Goal: Information Seeking & Learning: Learn about a topic

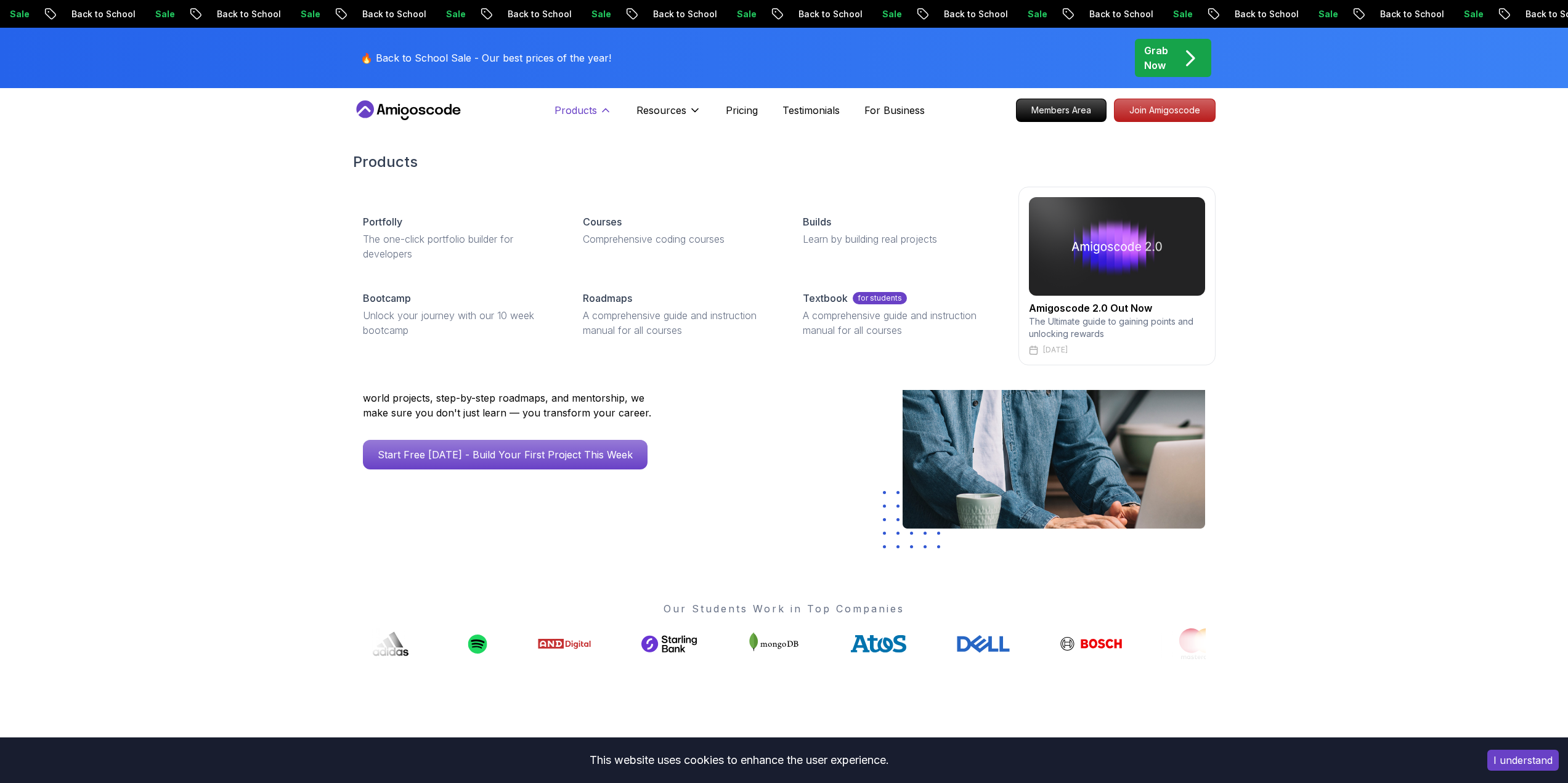
click at [601, 115] on icon at bounding box center [605, 110] width 12 height 12
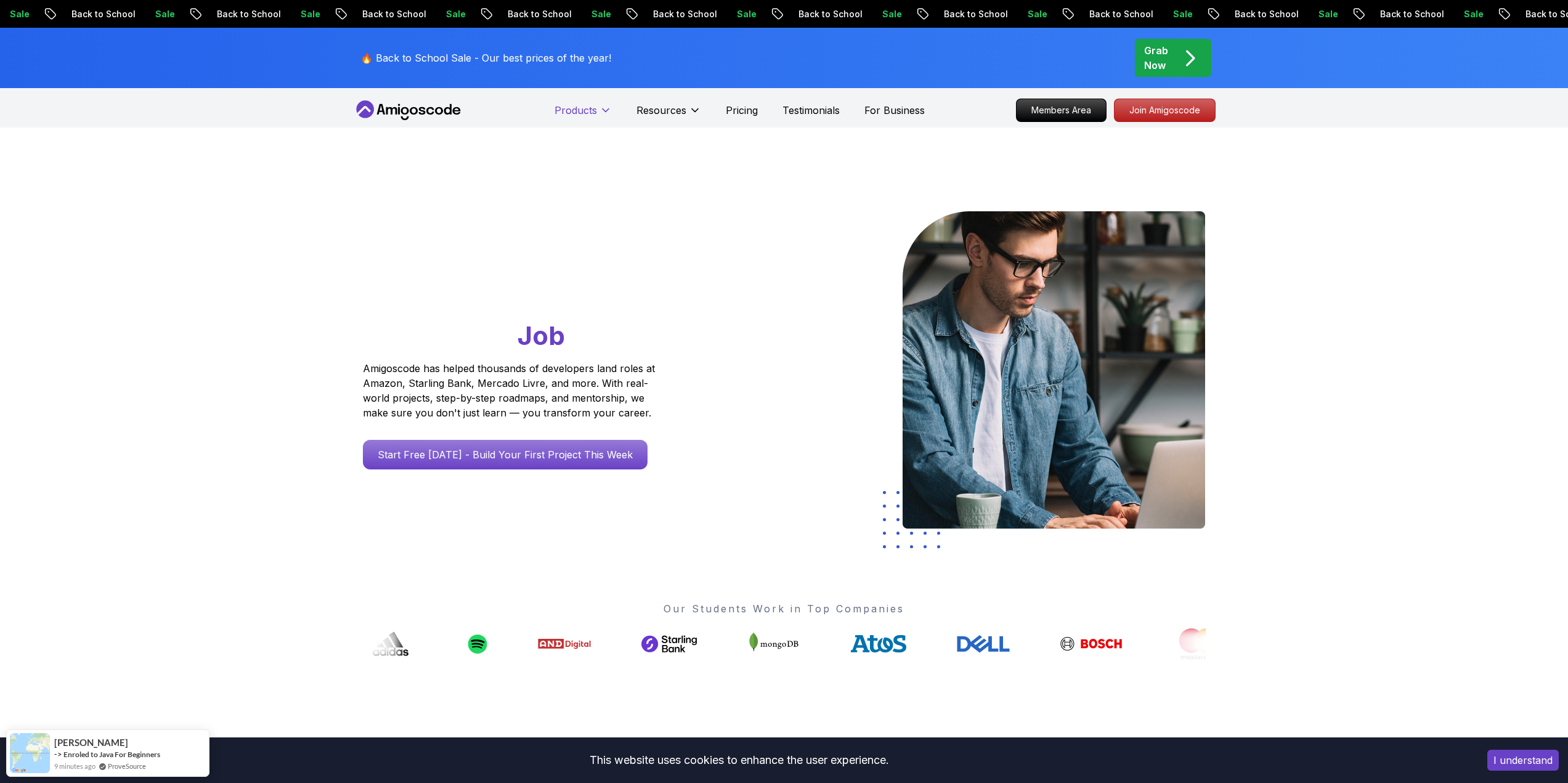
click at [601, 115] on icon at bounding box center [605, 110] width 12 height 12
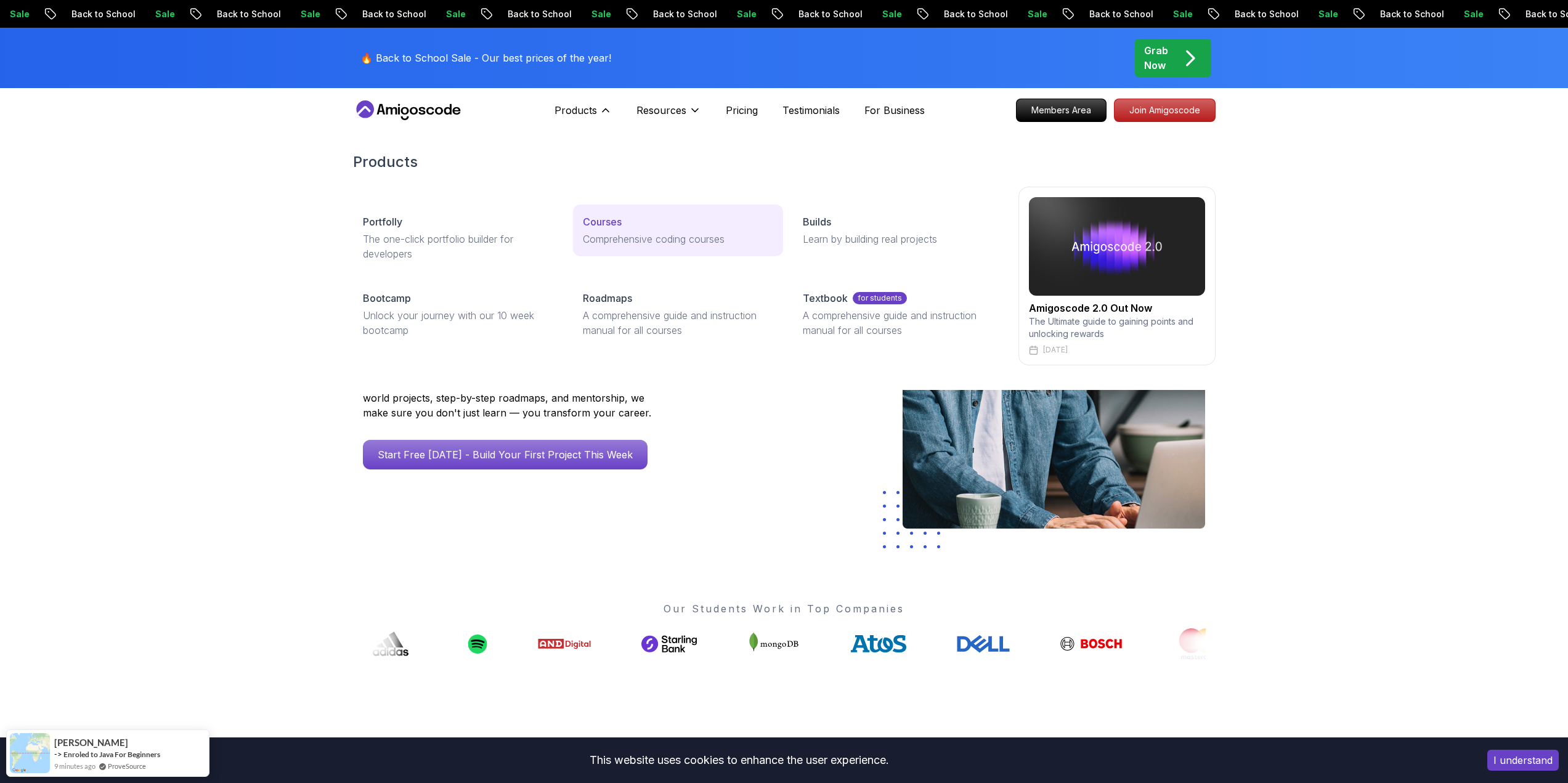
click at [612, 227] on p "Courses" at bounding box center [602, 221] width 39 height 15
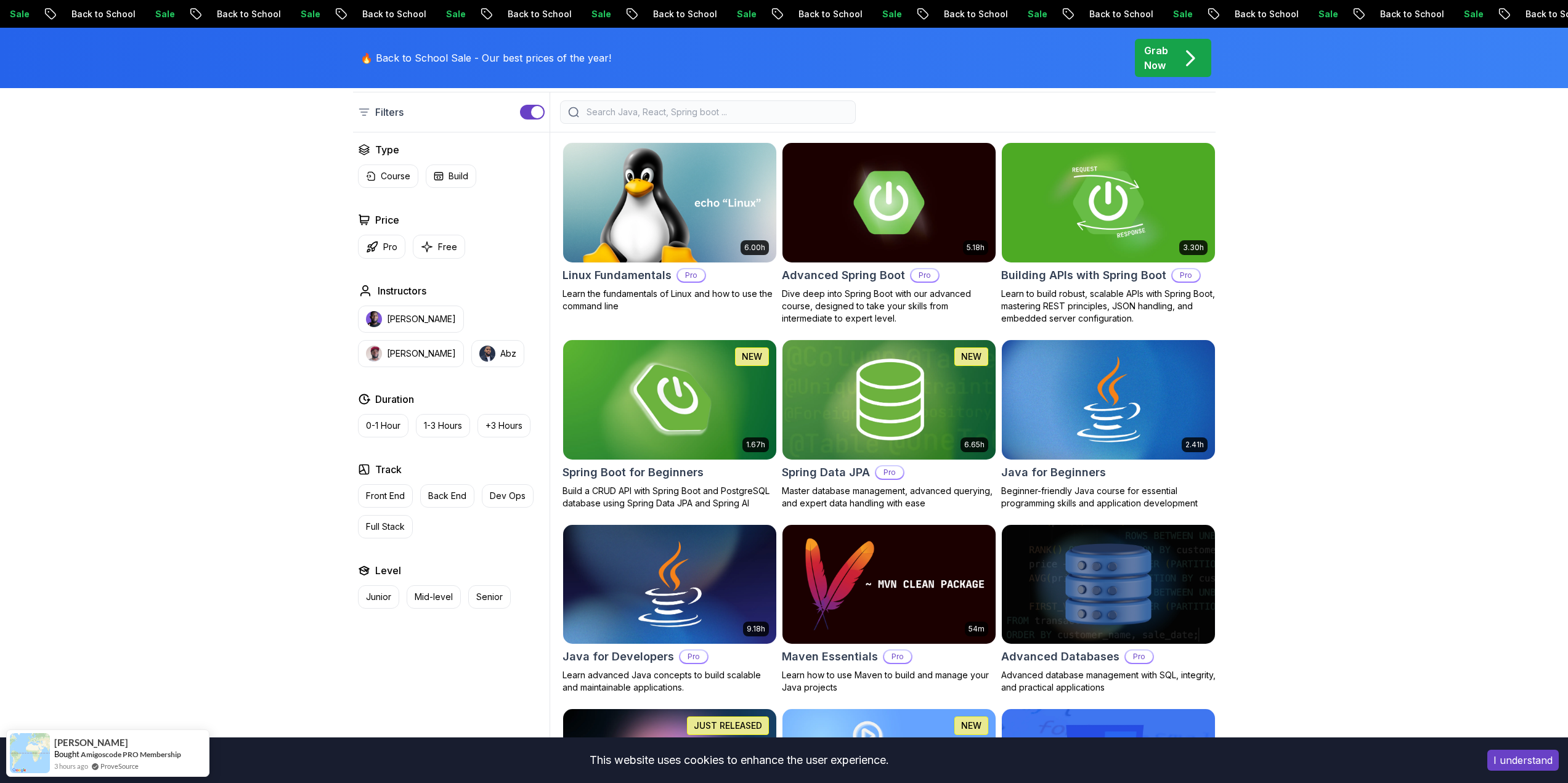
scroll to position [370, 0]
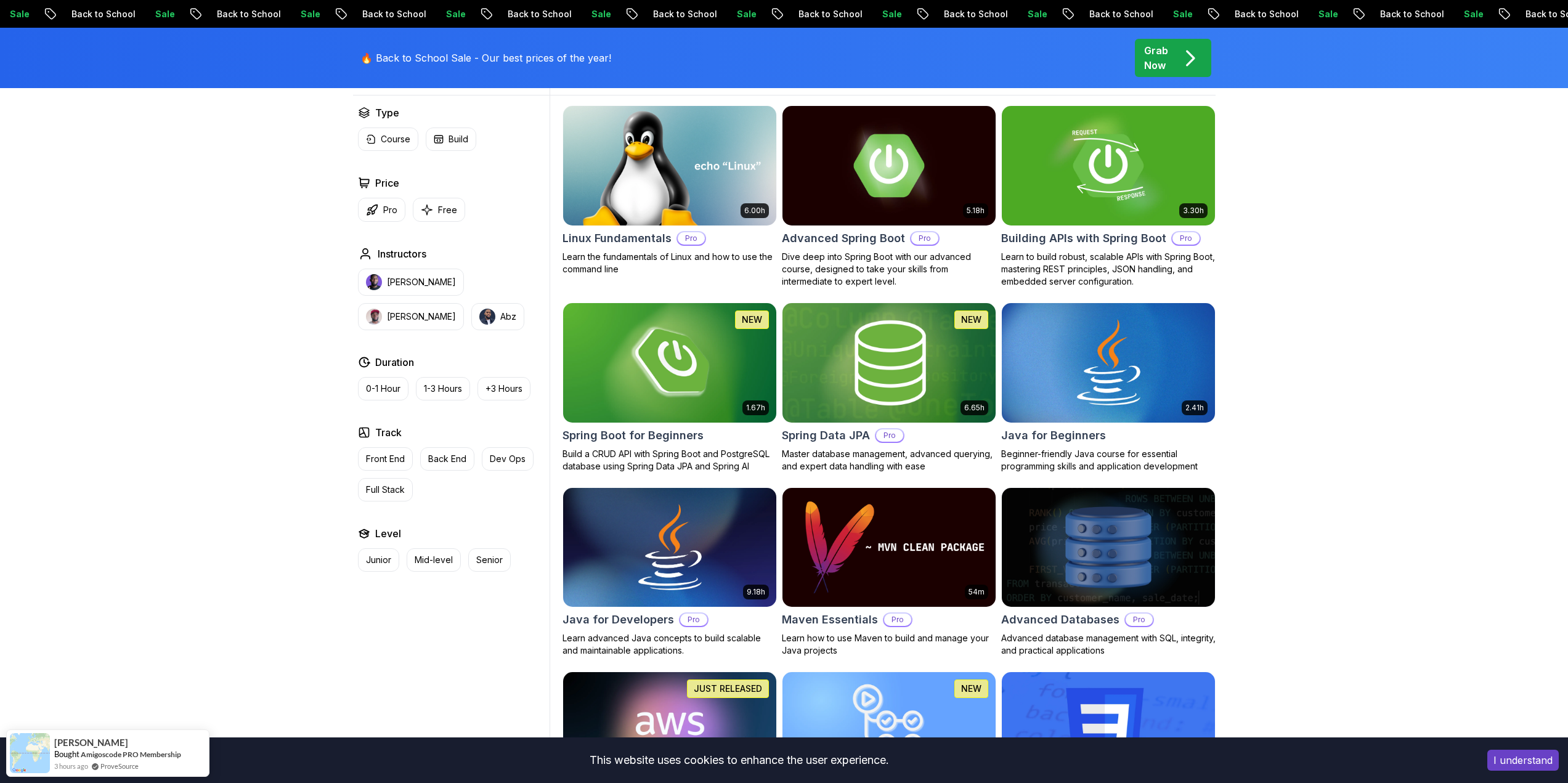
click at [823, 437] on h2 "Spring Data JPA" at bounding box center [826, 435] width 88 height 17
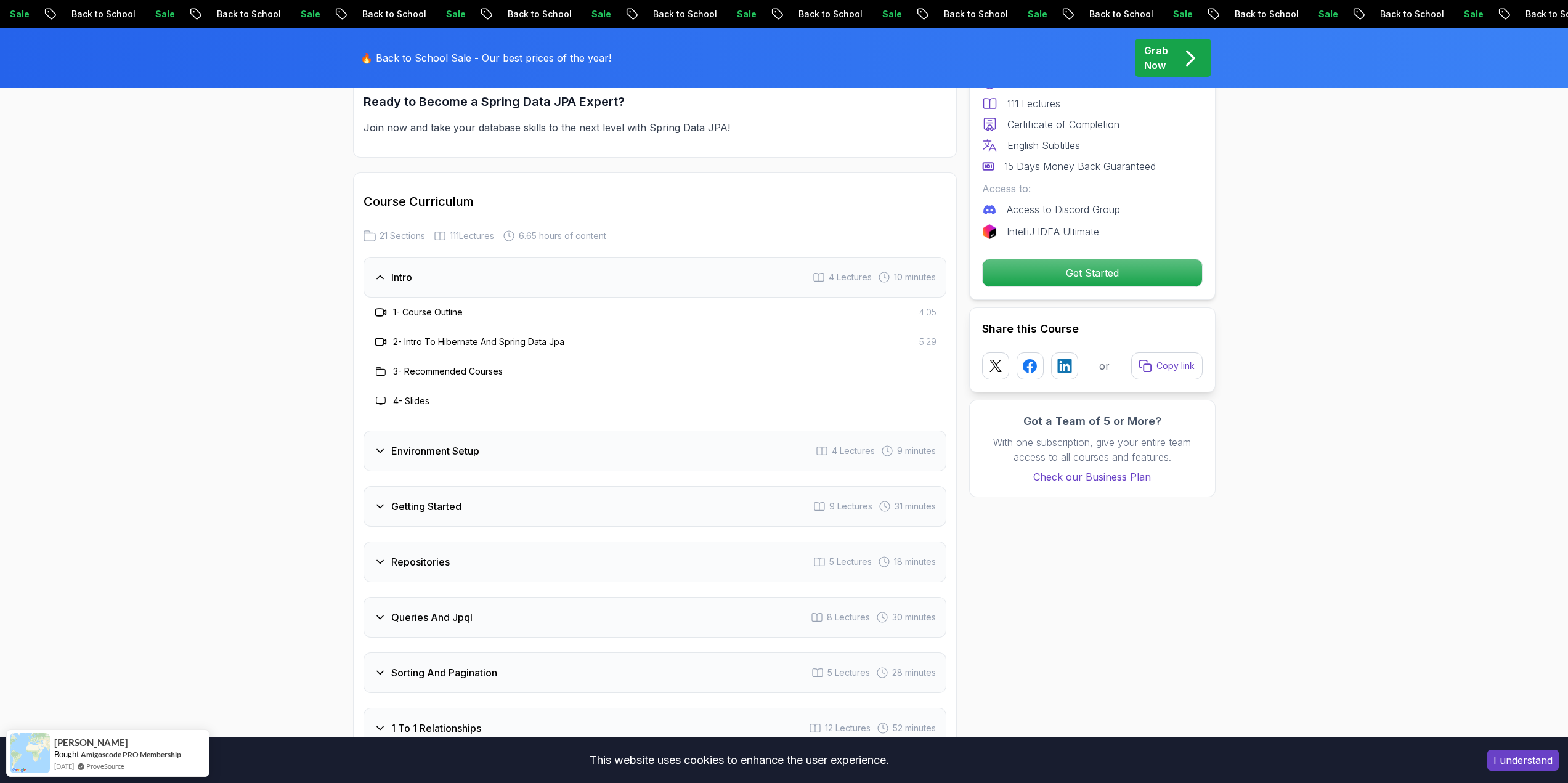
click at [505, 431] on div "Environment Setup 4 Lectures 9 minutes" at bounding box center [655, 450] width 583 height 40
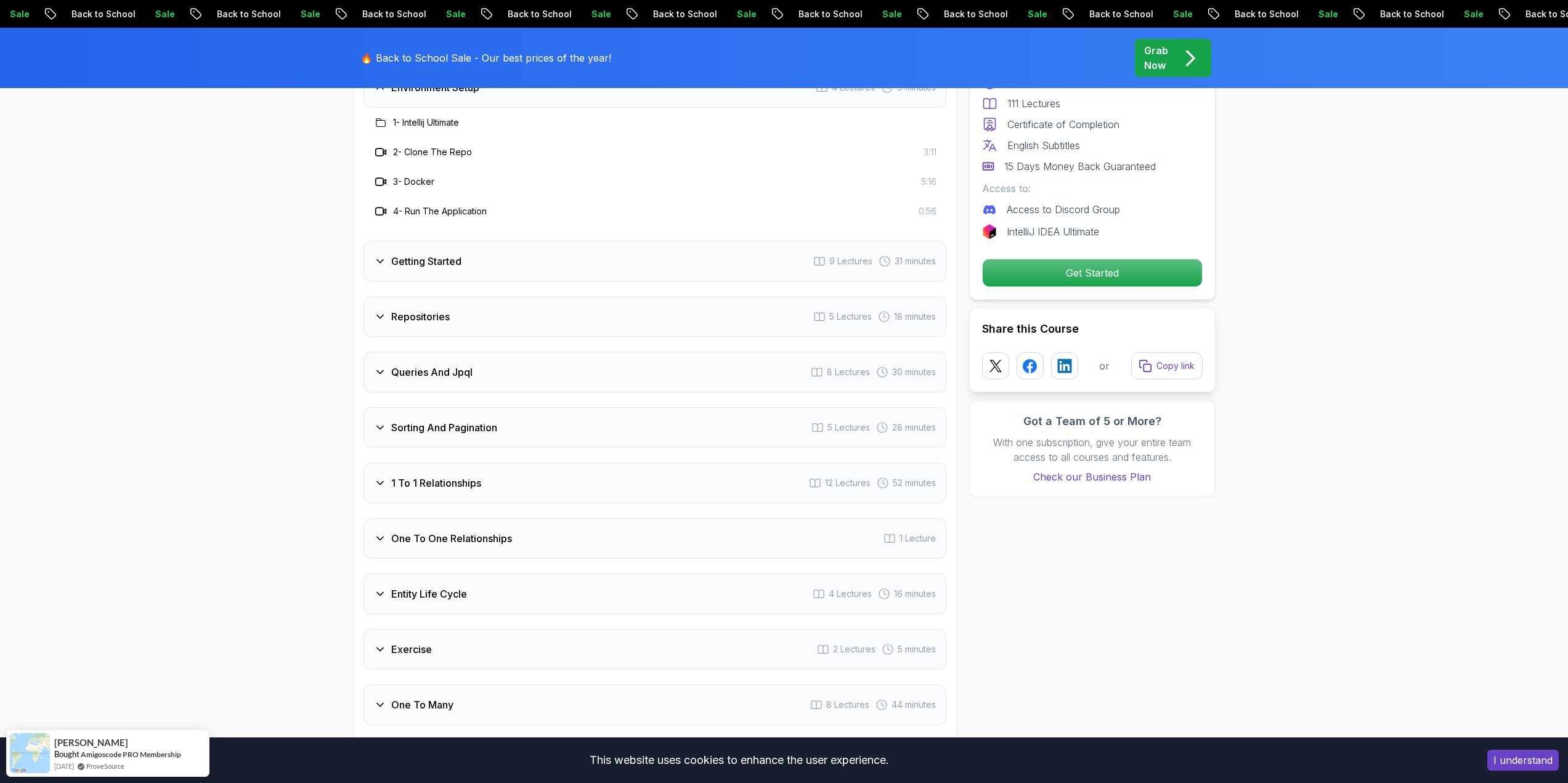
scroll to position [1601, 0]
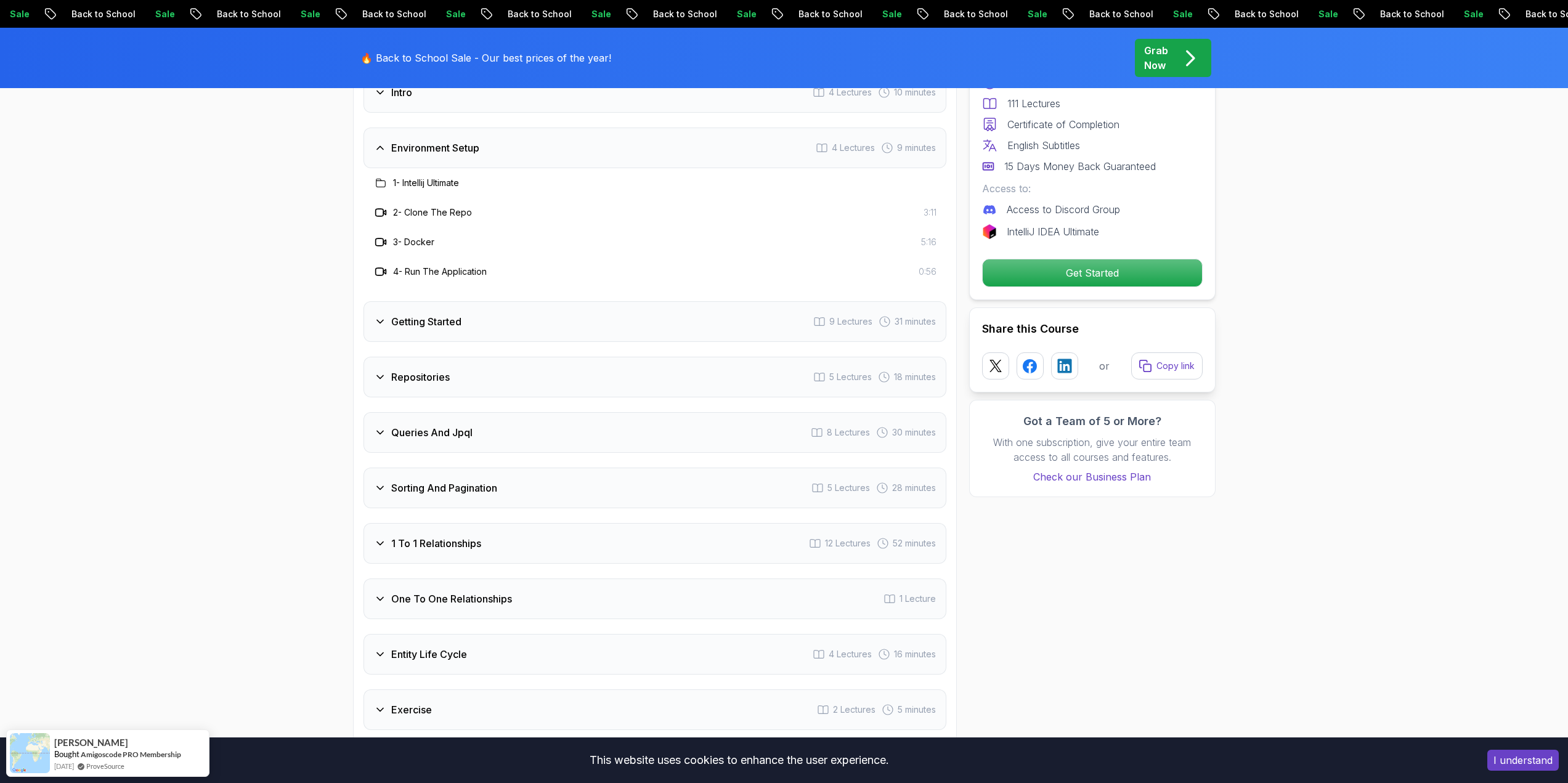
click at [472, 305] on div "Getting Started 9 Lectures 31 minutes" at bounding box center [655, 321] width 583 height 40
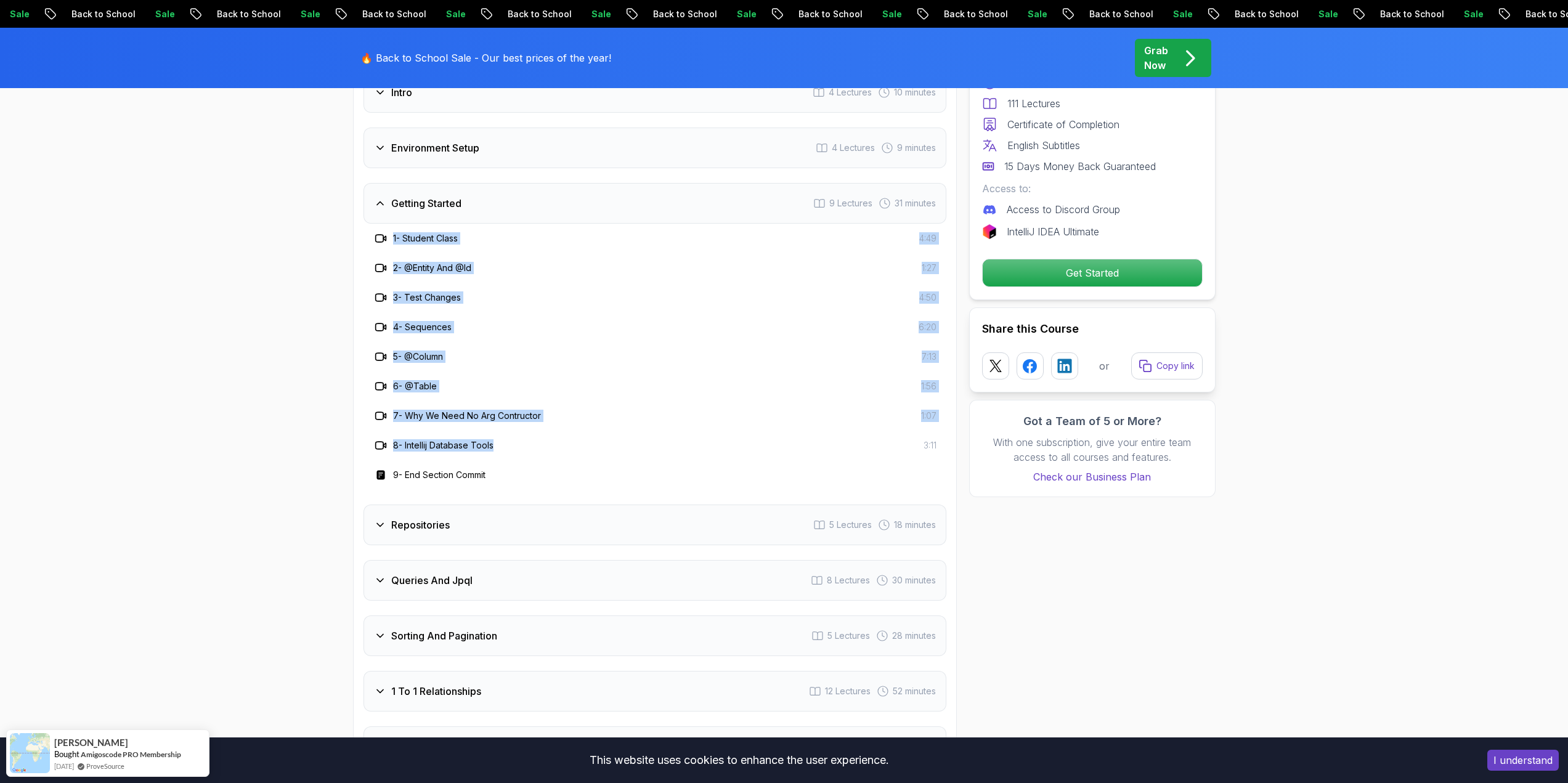
drag, startPoint x: 523, startPoint y: 442, endPoint x: 369, endPoint y: 214, distance: 275.1
click at [369, 224] on div "1 - Student Class 4:49 2 - @Entity And @Id 1:27 3 - Test Changes 4:50 4 - Seque…" at bounding box center [655, 356] width 583 height 266
click at [530, 322] on div "4 - Sequences 6:20" at bounding box center [655, 327] width 583 height 29
drag, startPoint x: 458, startPoint y: 326, endPoint x: 385, endPoint y: 211, distance: 136.2
click at [385, 224] on div "1 - Student Class 4:49 2 - @Entity And @Id 1:27 3 - Test Changes 4:50 4 - Seque…" at bounding box center [655, 356] width 583 height 266
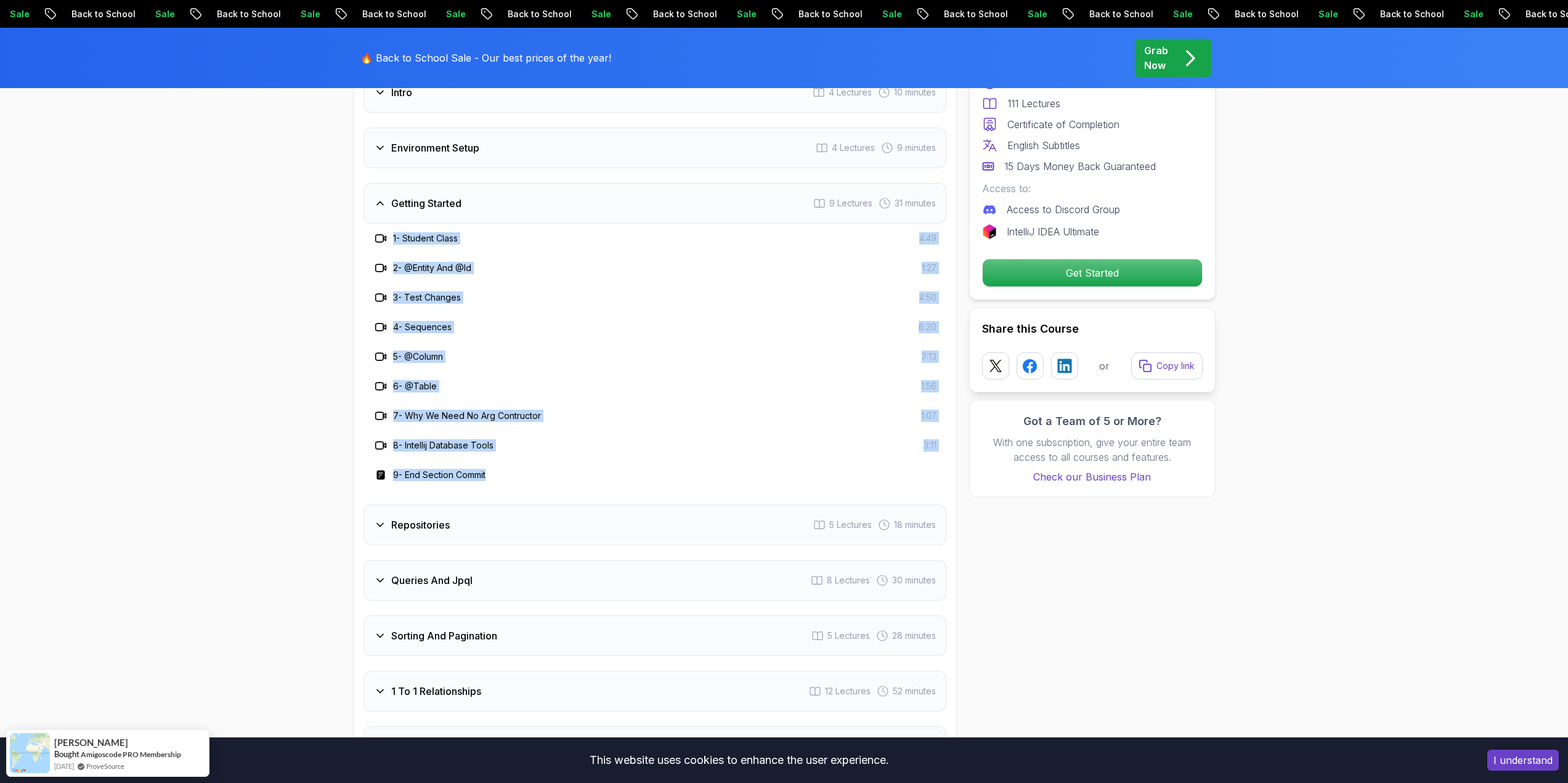
click at [572, 320] on div "4 - Sequences 6:20" at bounding box center [655, 327] width 563 height 15
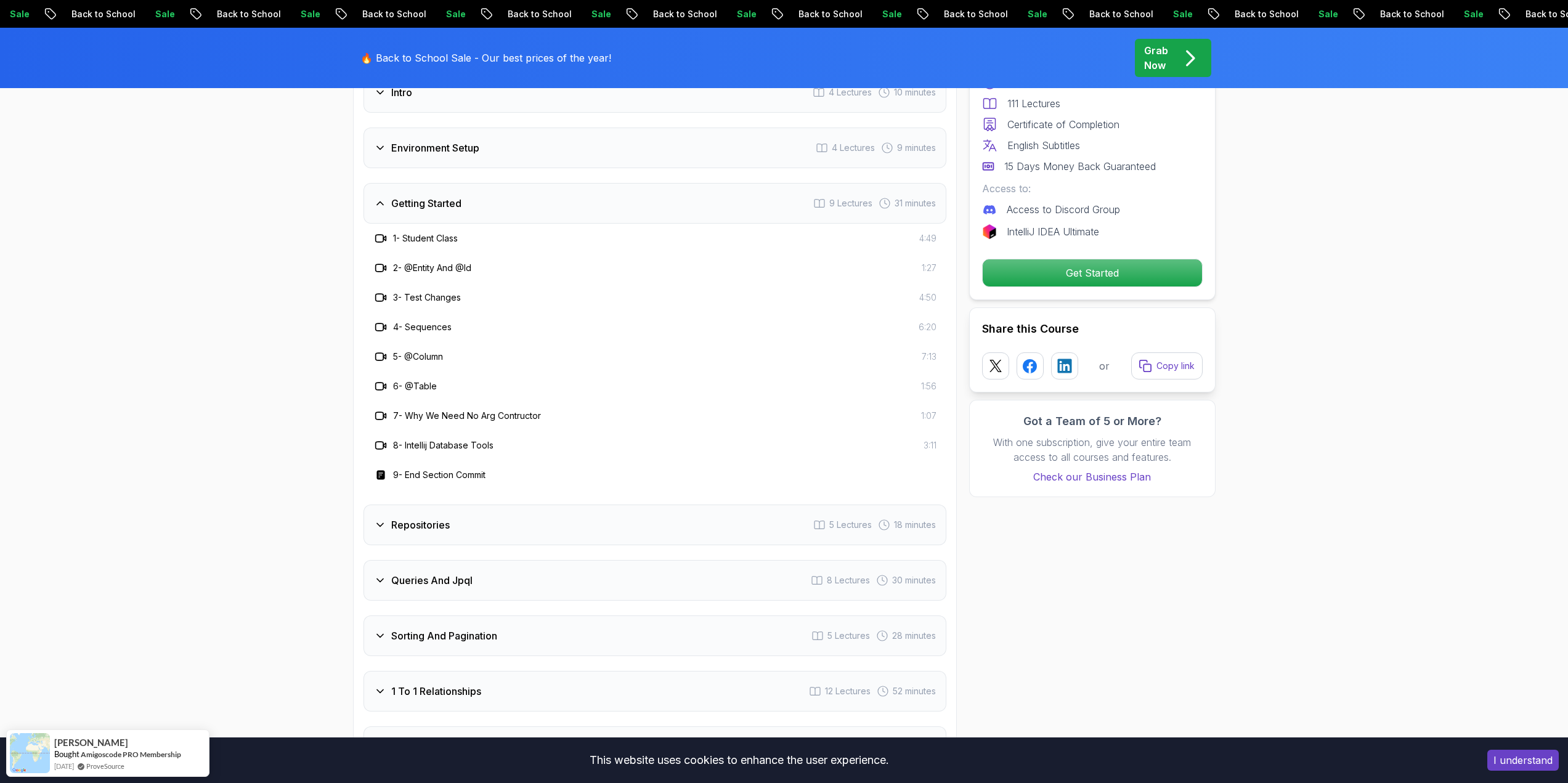
click at [378, 197] on icon at bounding box center [379, 203] width 12 height 12
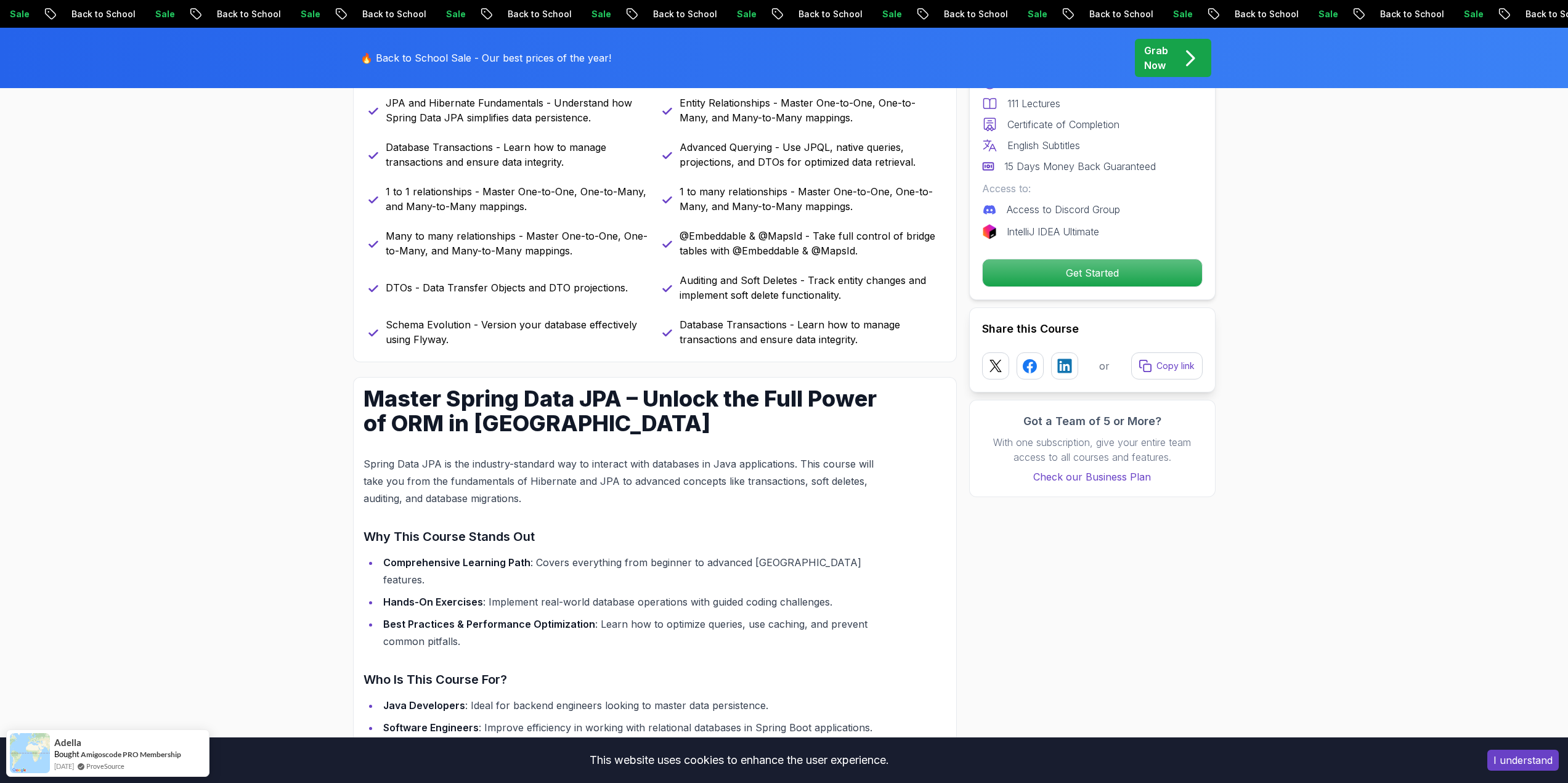
scroll to position [0, 0]
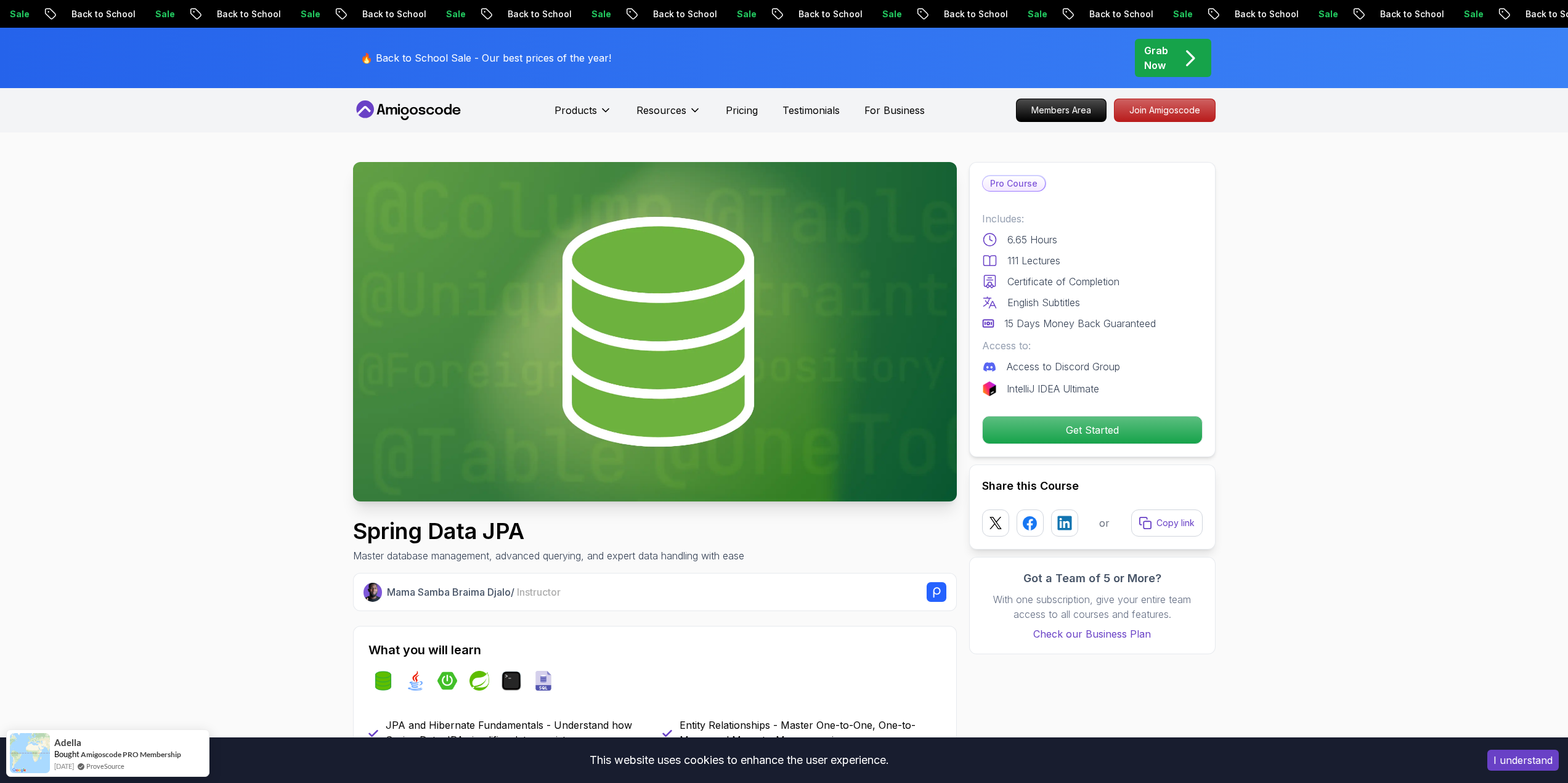
drag, startPoint x: 362, startPoint y: 508, endPoint x: 345, endPoint y: 235, distance: 273.5
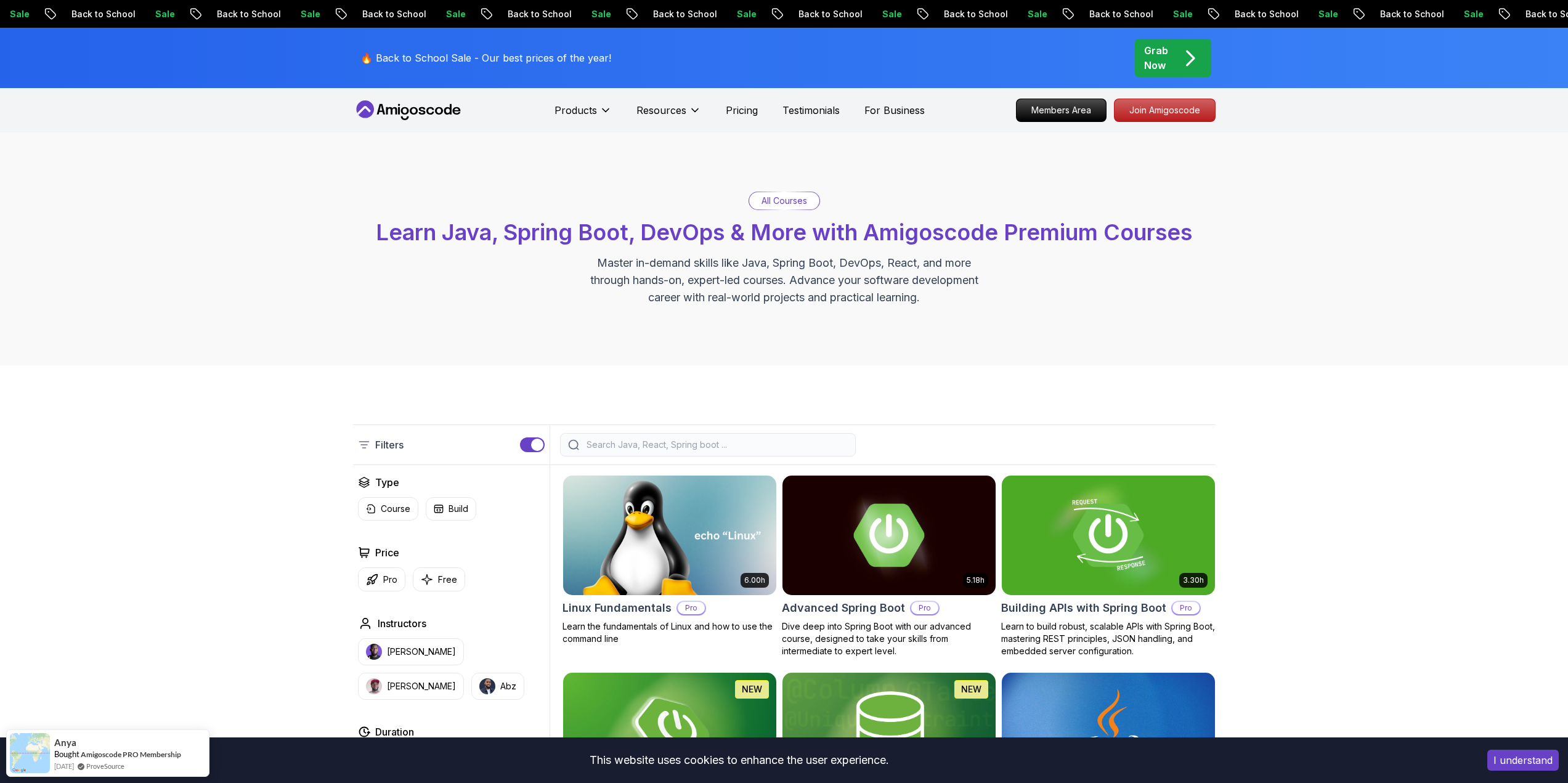
drag, startPoint x: 260, startPoint y: 486, endPoint x: 258, endPoint y: 357, distance: 129.0
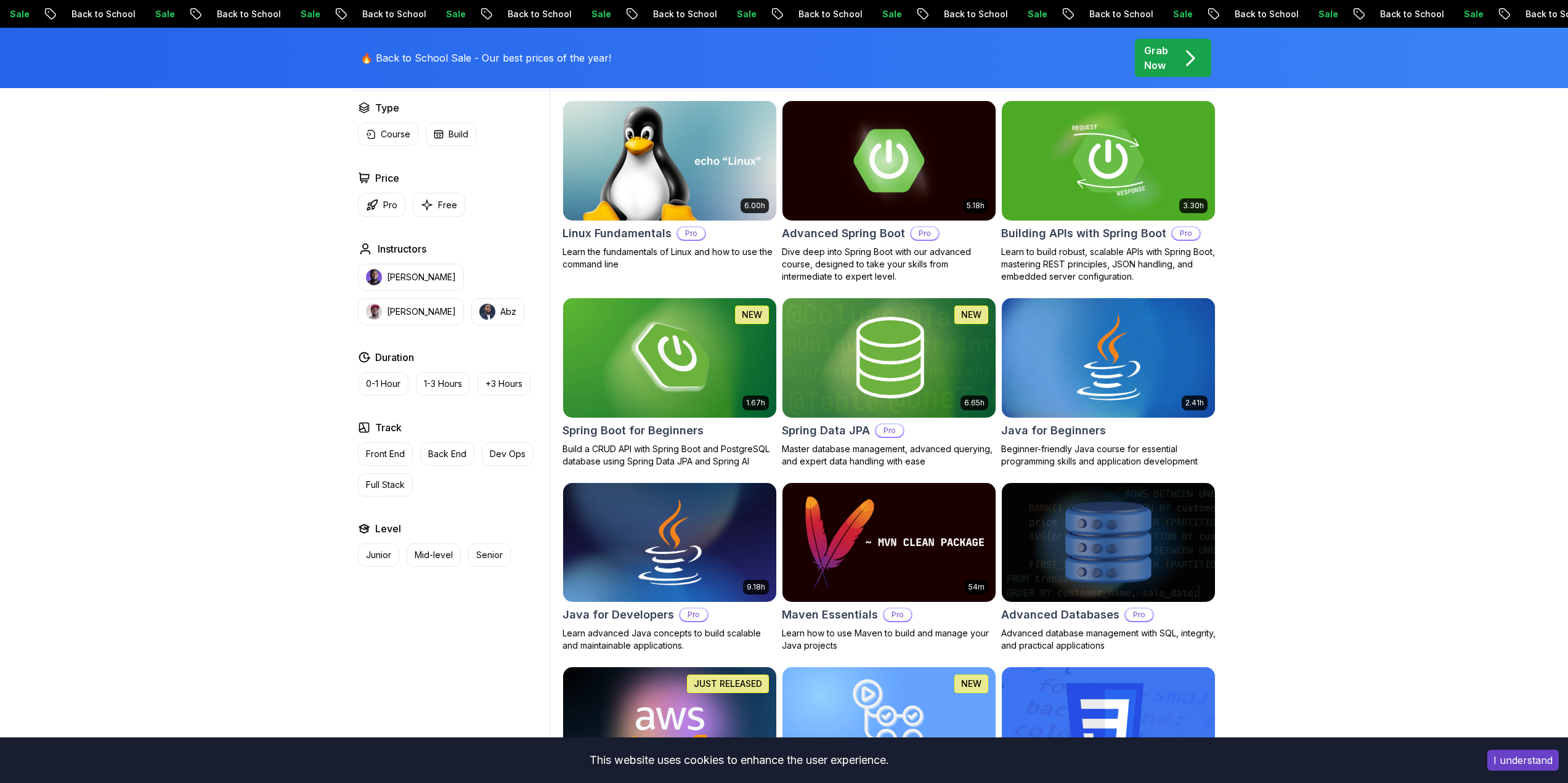
scroll to position [370, 0]
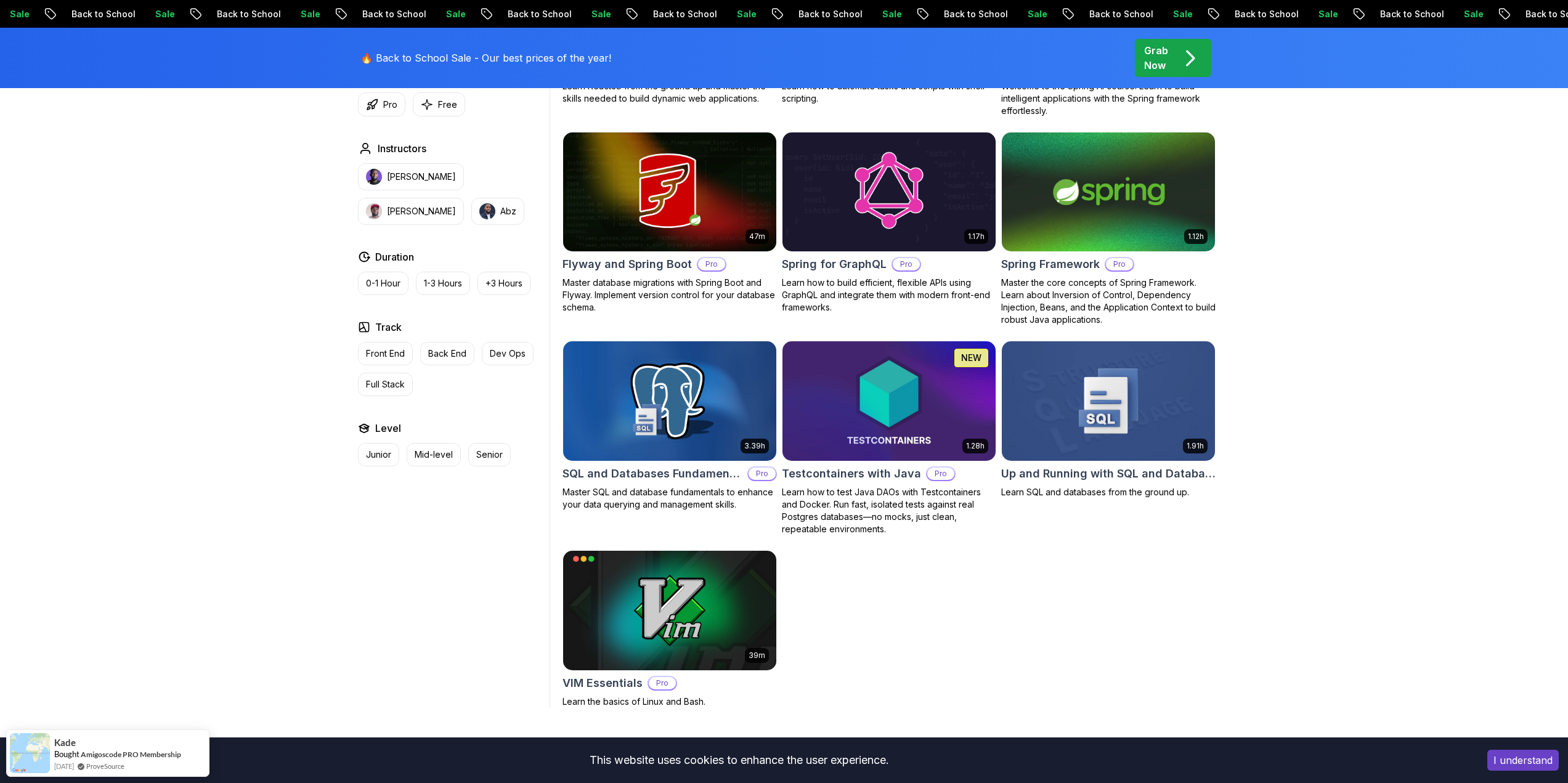
drag, startPoint x: 304, startPoint y: 480, endPoint x: 301, endPoint y: 431, distance: 49.1
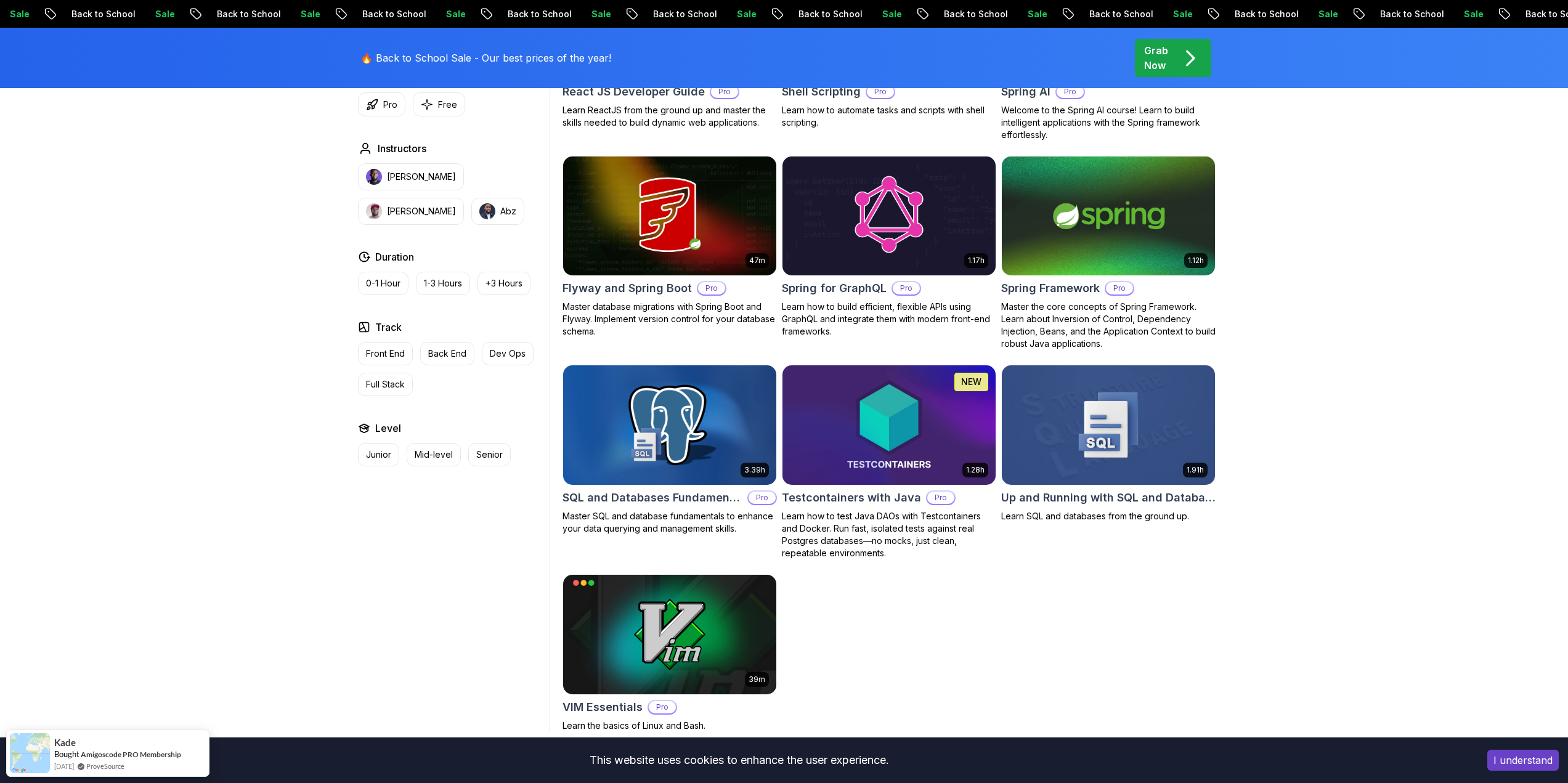
click at [676, 489] on h2 "SQL and Databases Fundamentals" at bounding box center [653, 497] width 180 height 17
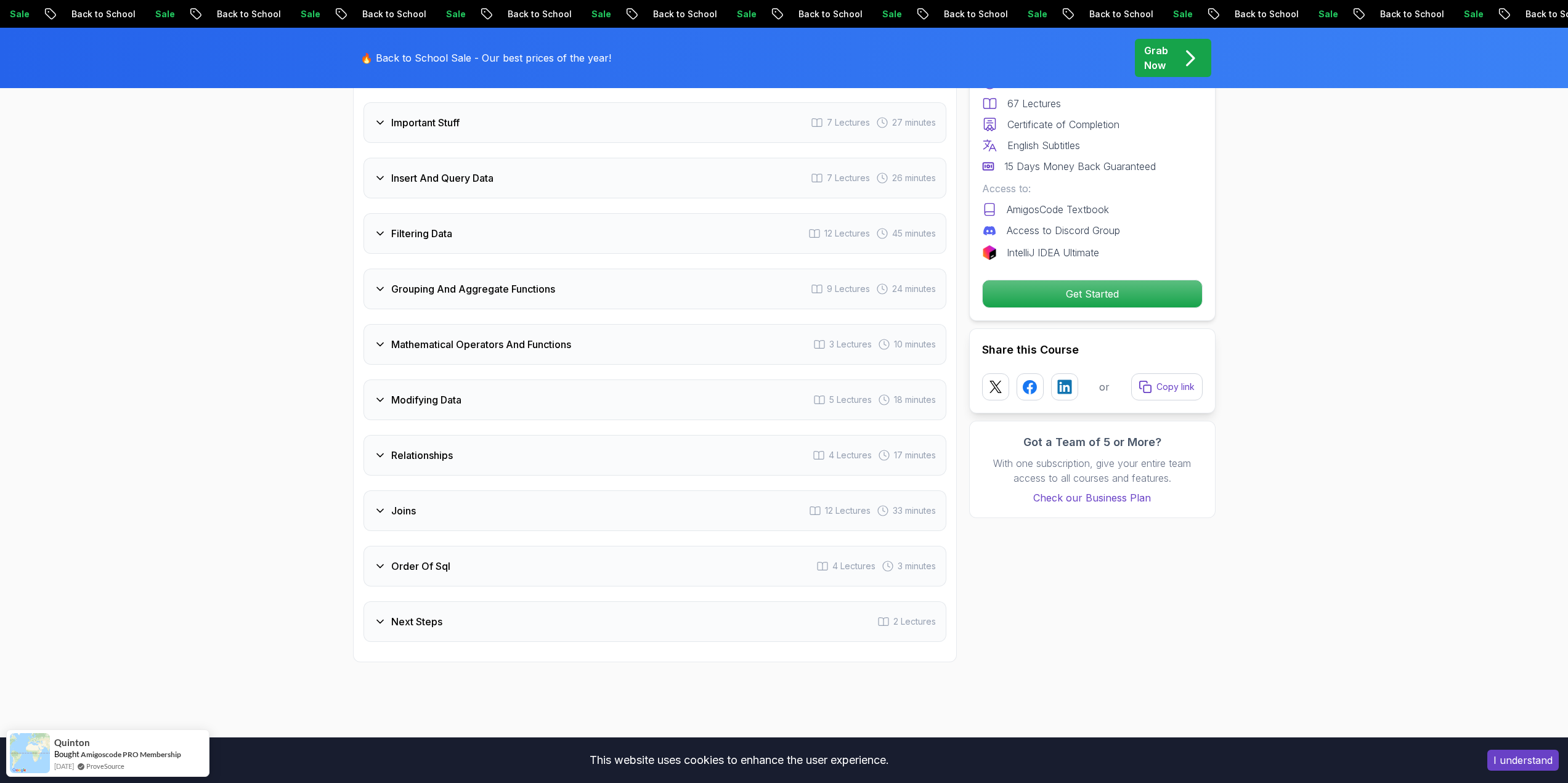
scroll to position [1848, 0]
click at [403, 449] on h3 "Relationships" at bounding box center [422, 456] width 62 height 15
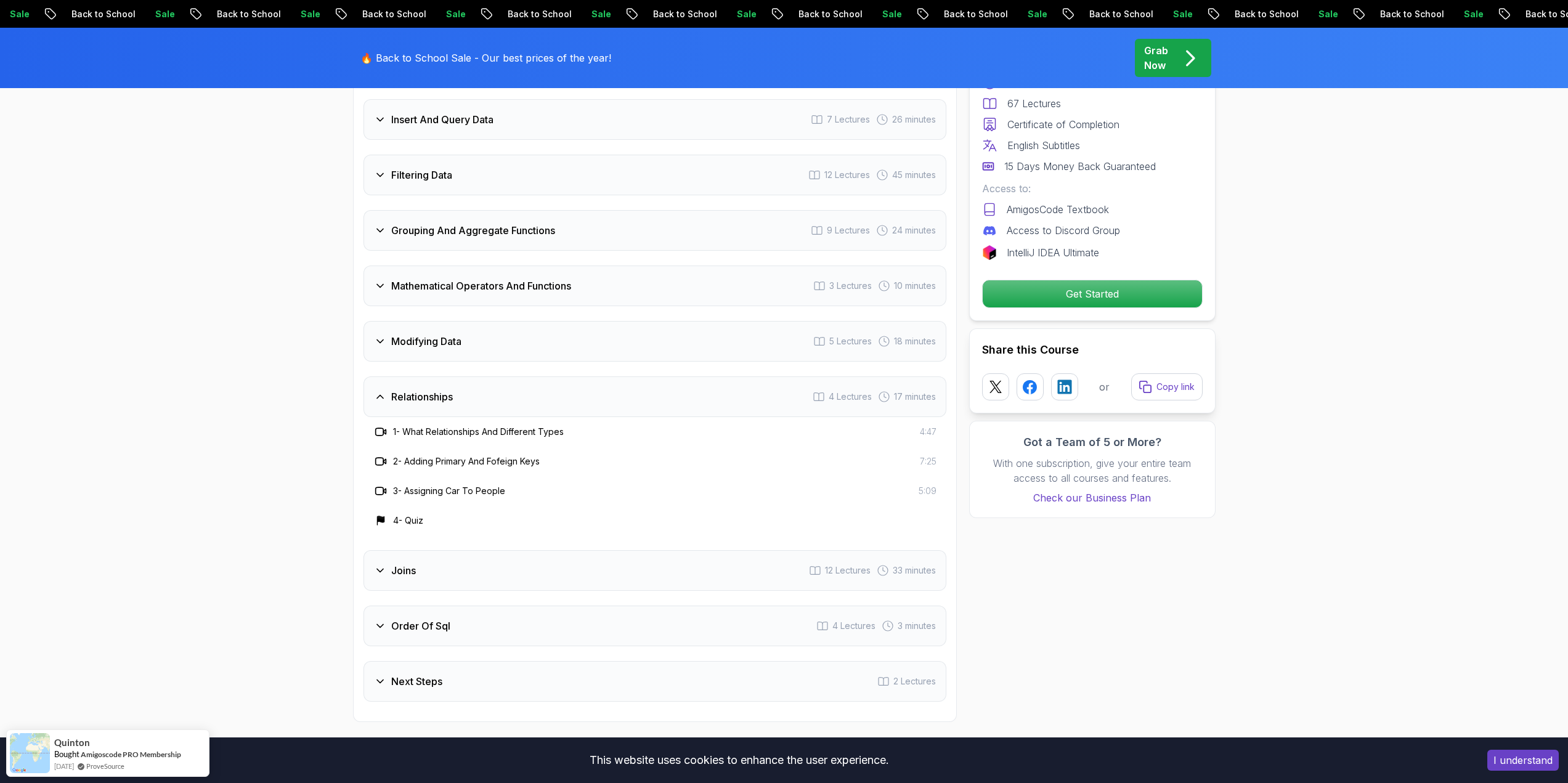
click at [404, 389] on h3 "Relationships" at bounding box center [422, 396] width 62 height 15
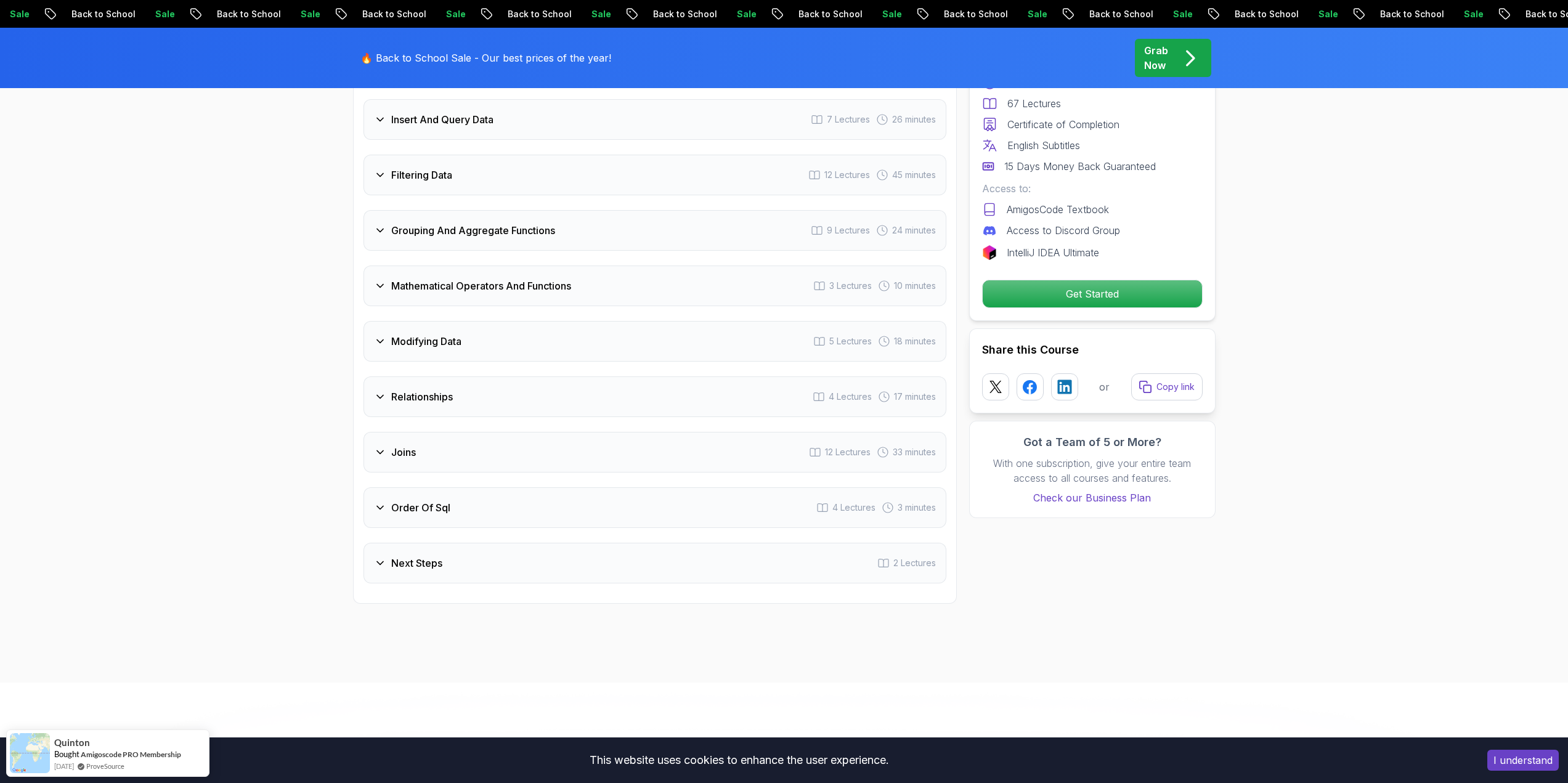
click at [422, 332] on div "Modifying Data 5 Lectures 18 minutes" at bounding box center [655, 341] width 583 height 40
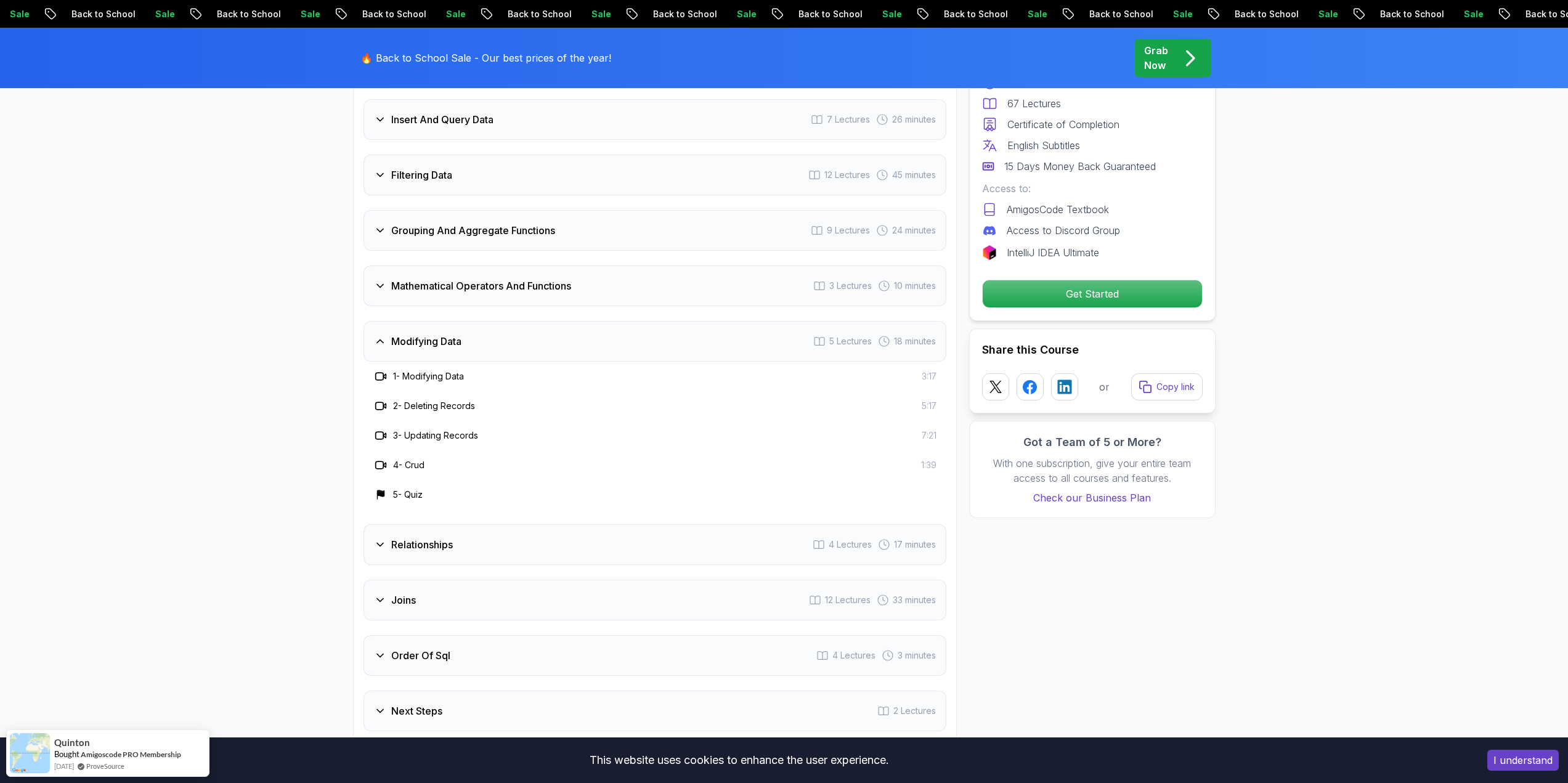
click at [410, 334] on h3 "Modifying Data" at bounding box center [426, 341] width 71 height 15
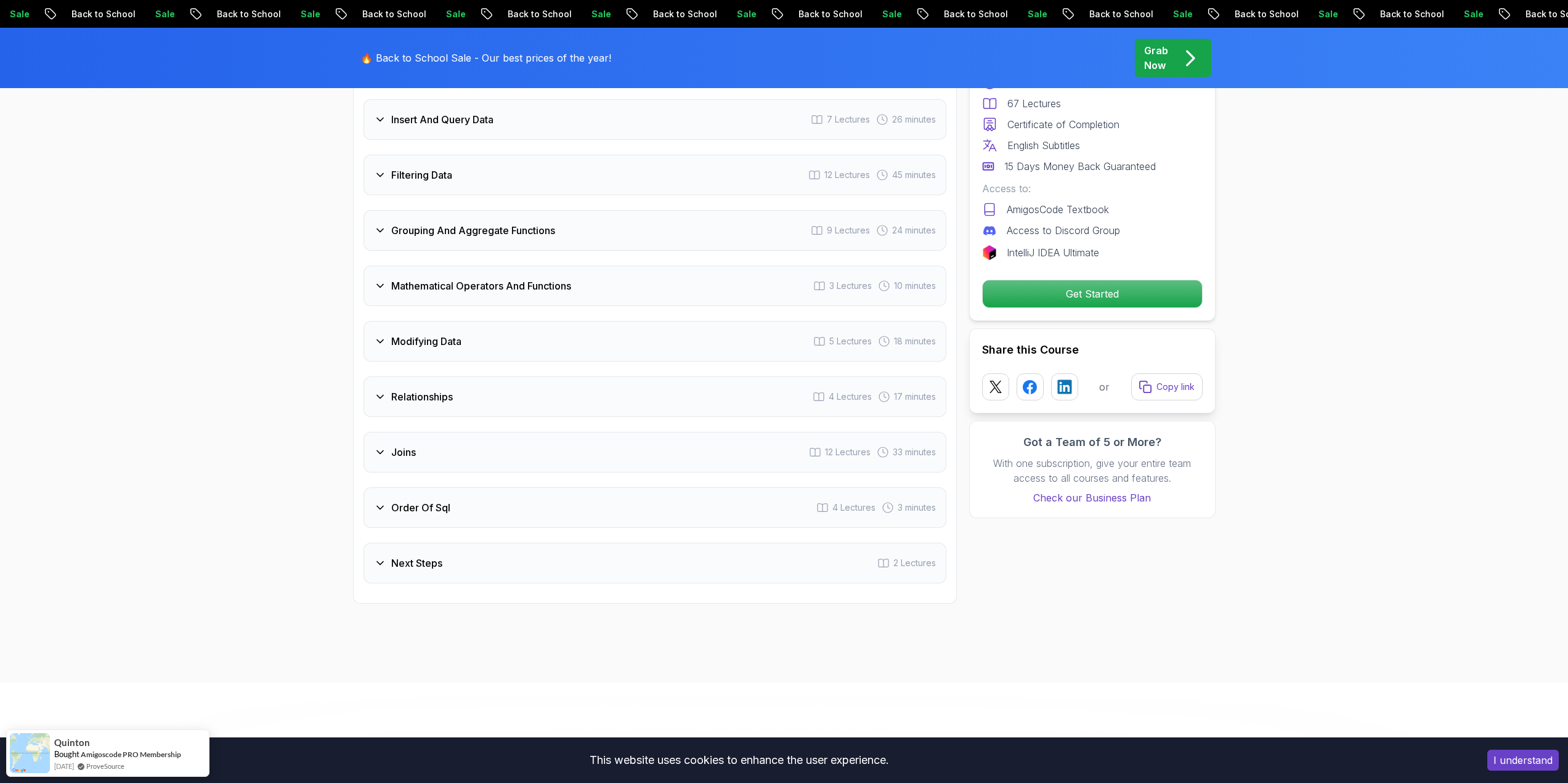
click at [428, 278] on h3 "Mathematical Operators And Functions" at bounding box center [481, 285] width 180 height 15
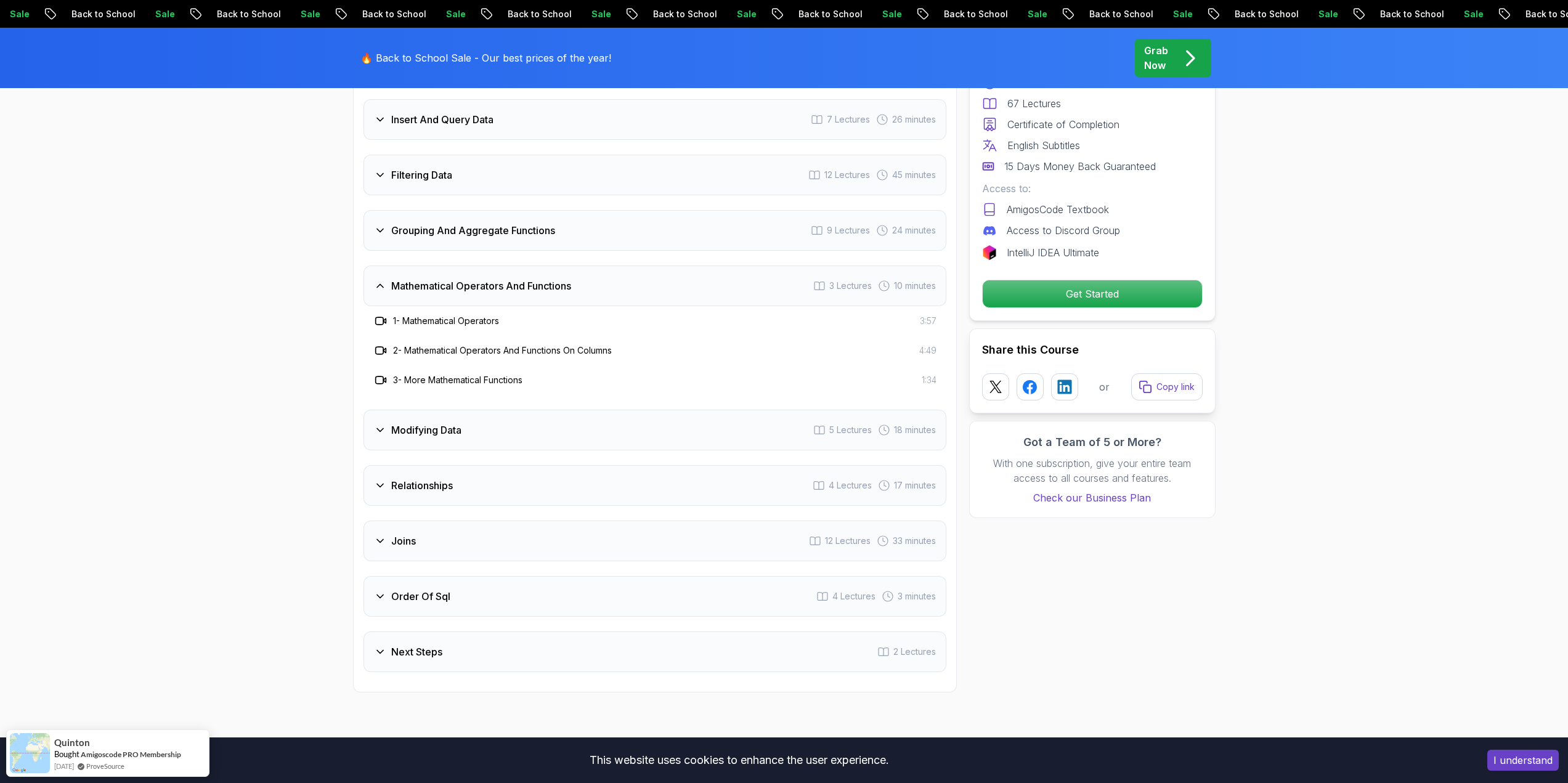
click at [378, 279] on icon at bounding box center [379, 285] width 12 height 12
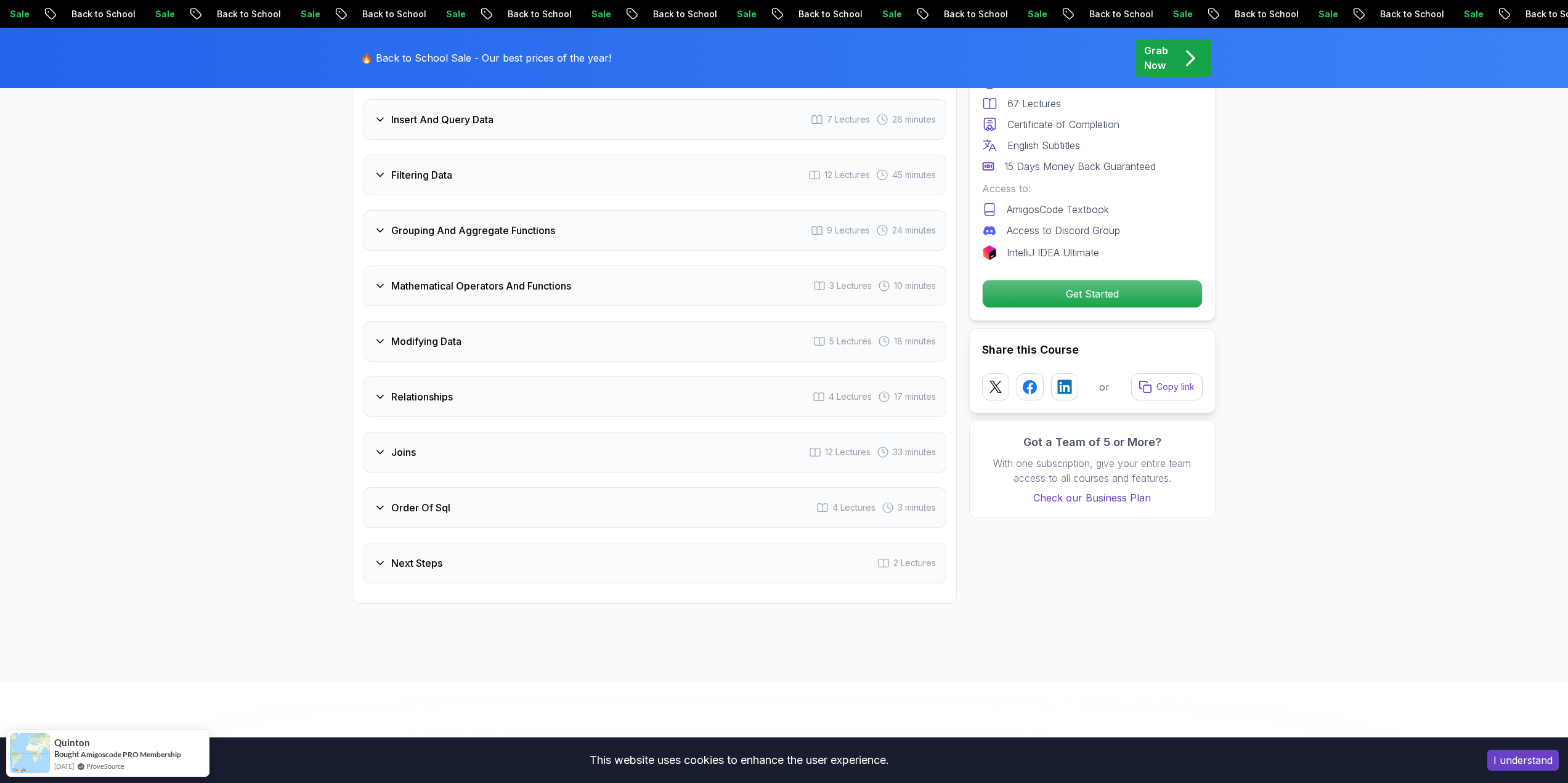
click at [391, 223] on h3 "Grouping And Aggregate Functions" at bounding box center [473, 230] width 164 height 15
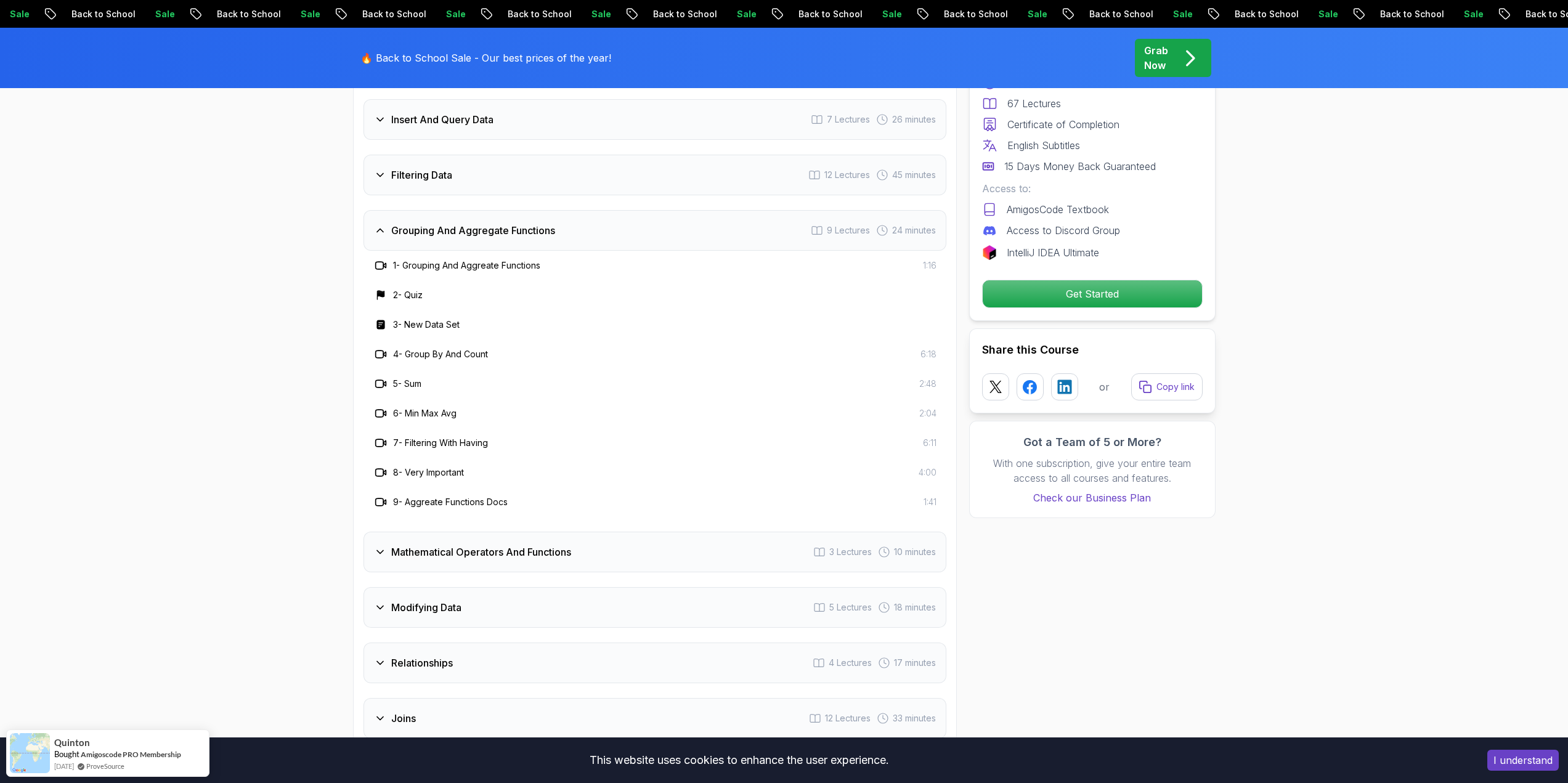
click at [388, 223] on div "Grouping And Aggregate Functions" at bounding box center [464, 230] width 181 height 15
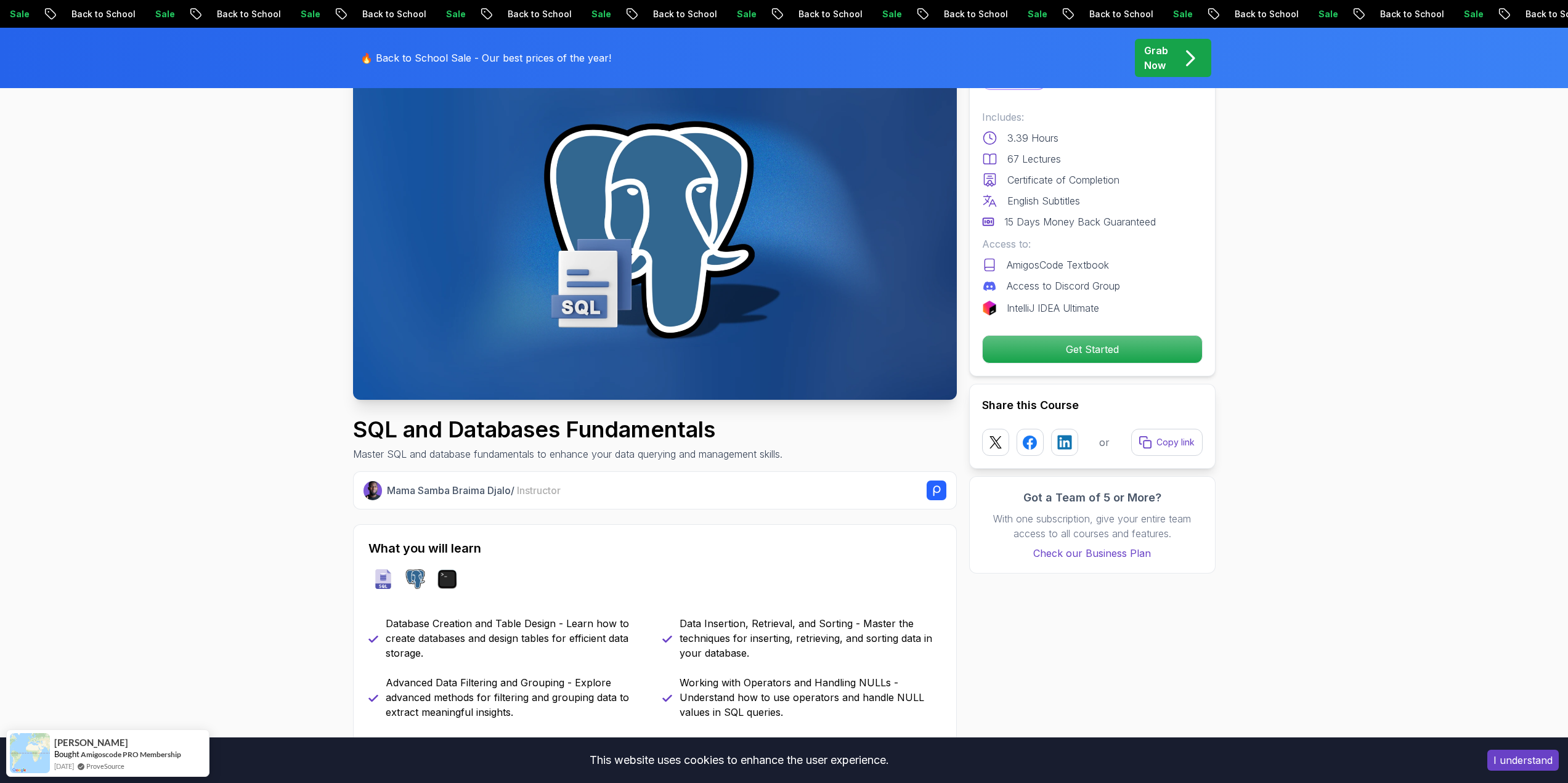
scroll to position [62, 0]
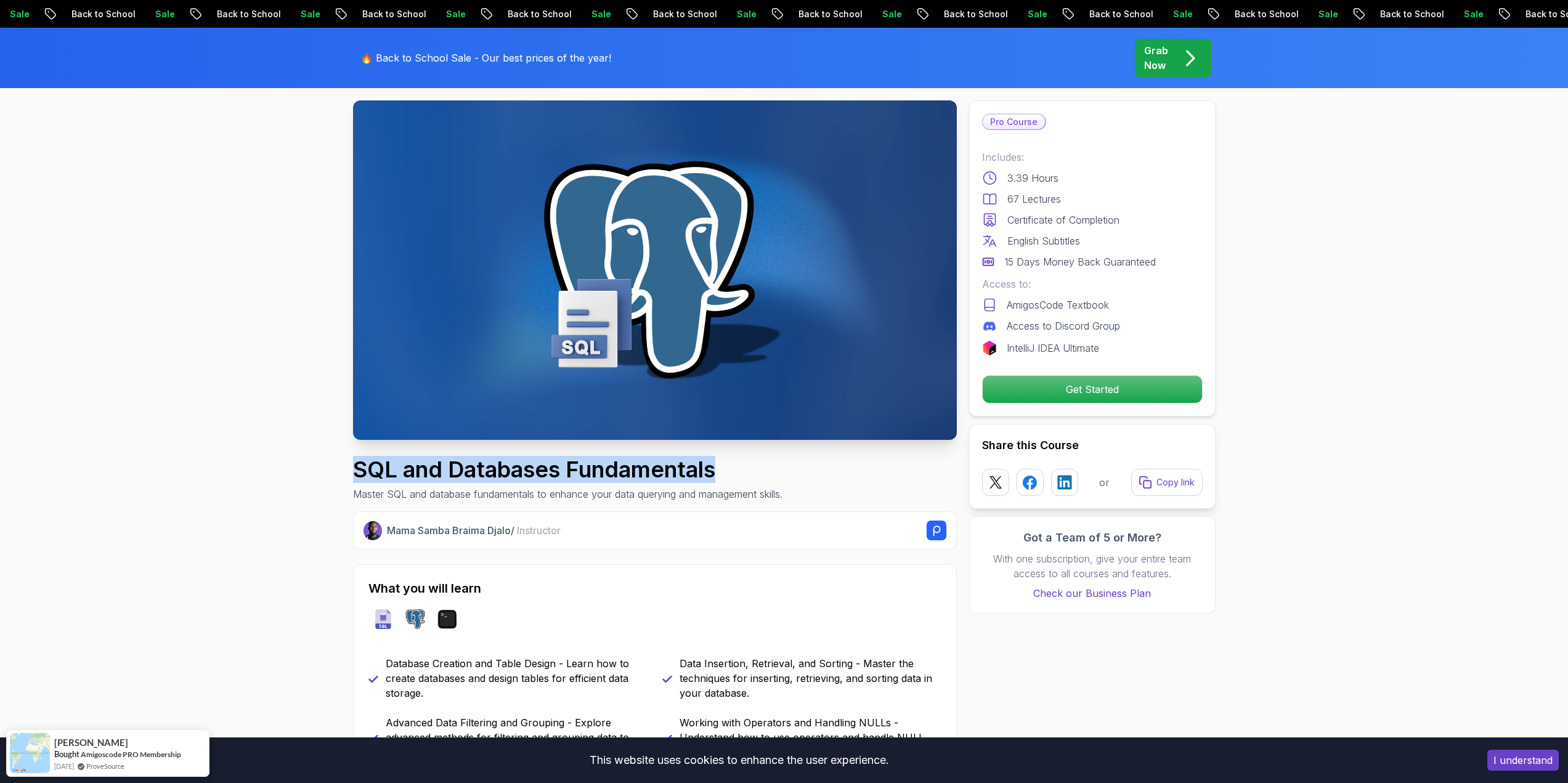
drag, startPoint x: 359, startPoint y: 469, endPoint x: 753, endPoint y: 469, distance: 394.0
click at [753, 469] on h1 "SQL and Databases Fundamentals" at bounding box center [568, 469] width 430 height 24
click at [687, 464] on h1 "SQL and Databases Fundamentals" at bounding box center [568, 469] width 430 height 24
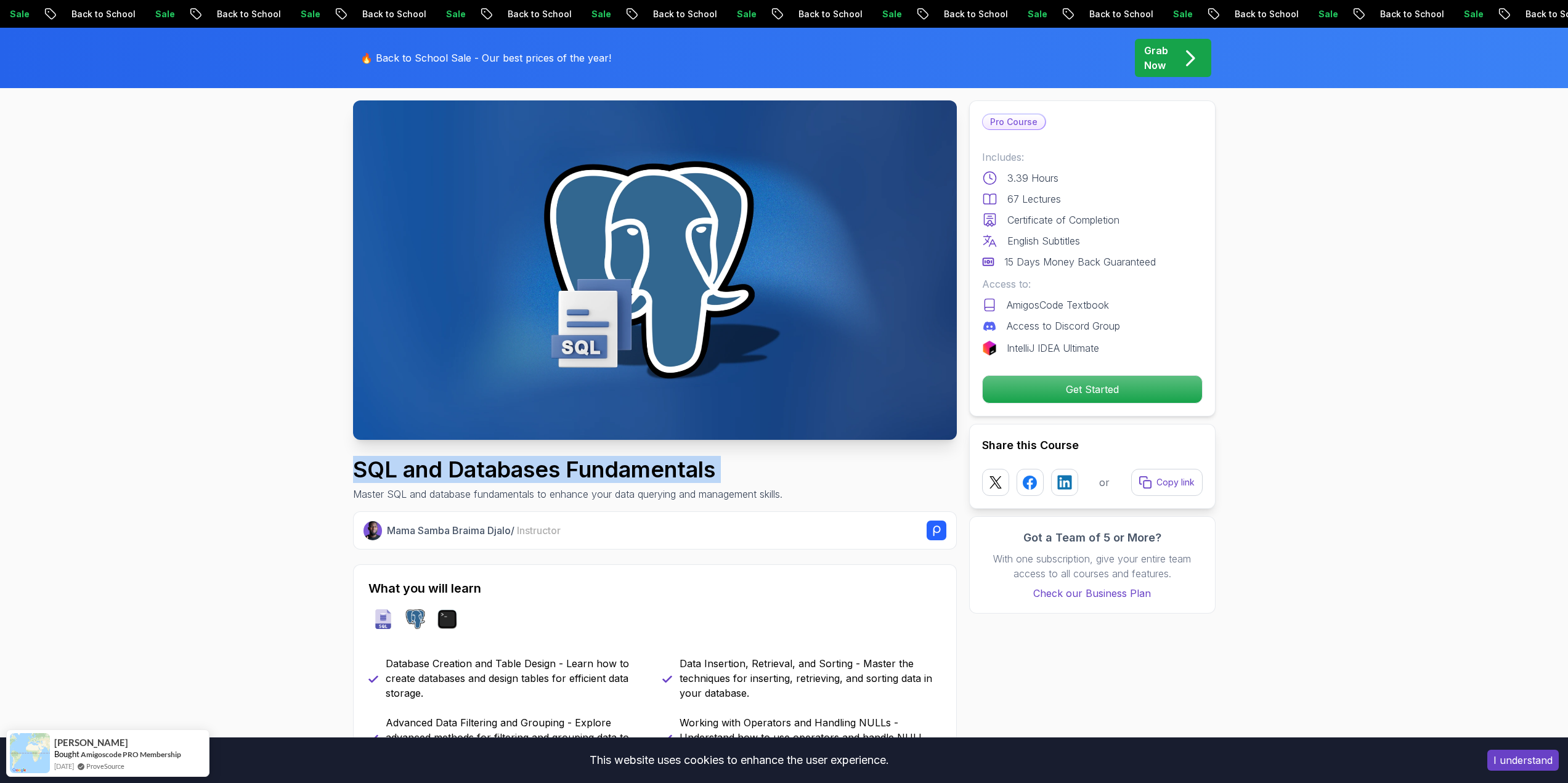
click at [632, 463] on h1 "SQL and Databases Fundamentals" at bounding box center [568, 469] width 430 height 24
